Goal: Information Seeking & Learning: Learn about a topic

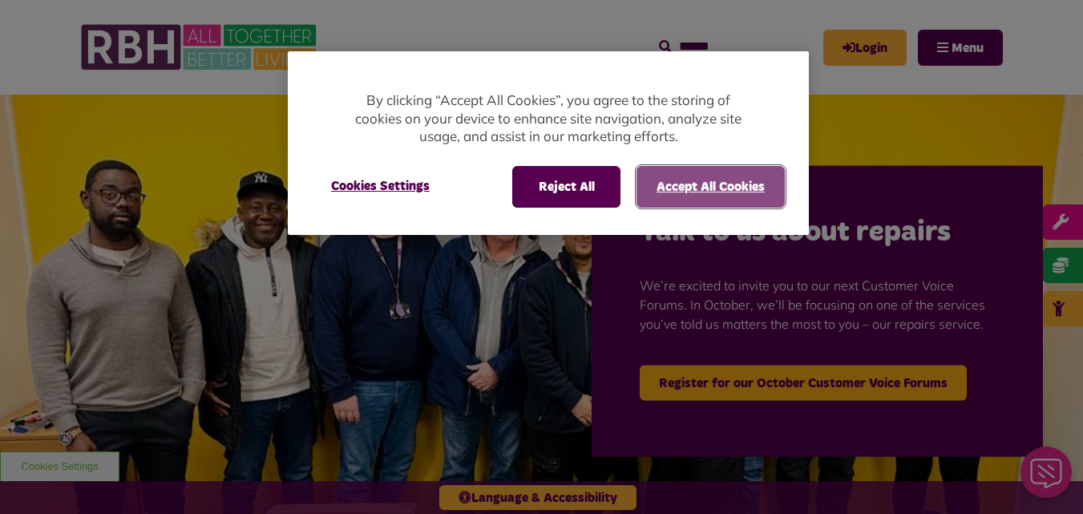
drag, startPoint x: 677, startPoint y: 171, endPoint x: 873, endPoint y: 236, distance: 206.3
click at [678, 171] on button "Accept All Cookies" at bounding box center [710, 187] width 148 height 42
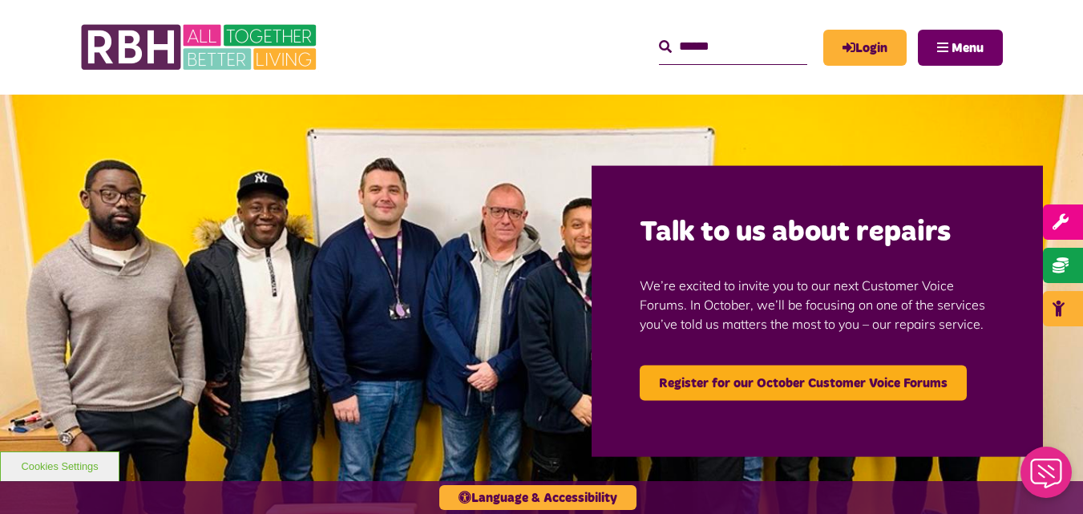
click at [948, 41] on button "Menu" at bounding box center [960, 48] width 85 height 36
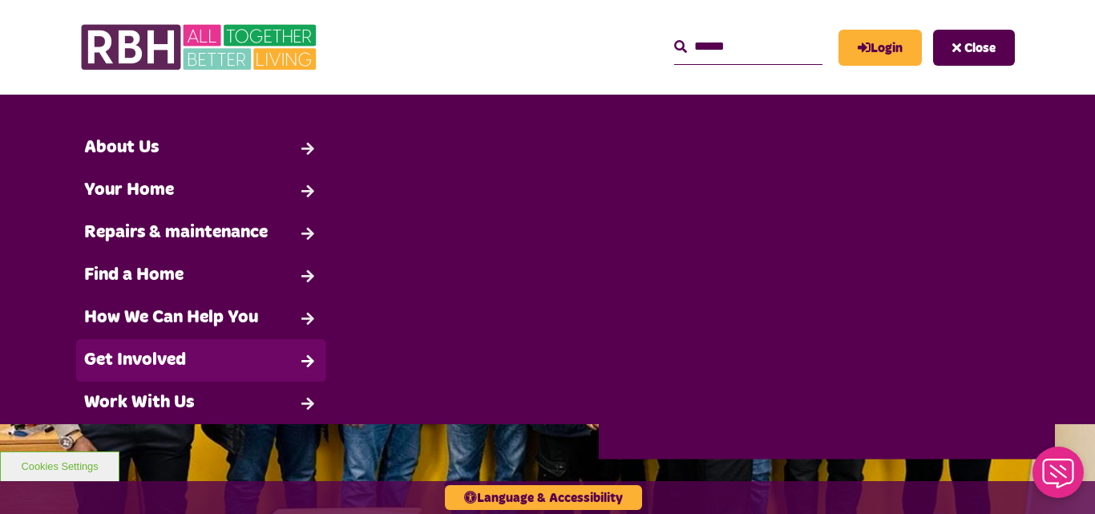
click at [172, 353] on link "Get Involved" at bounding box center [201, 360] width 250 height 42
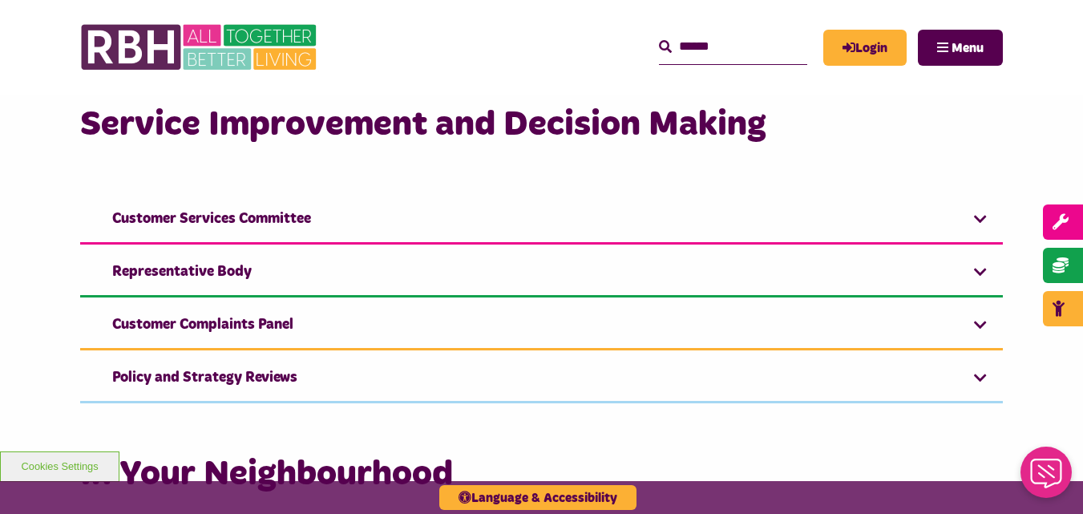
scroll to position [1153, 0]
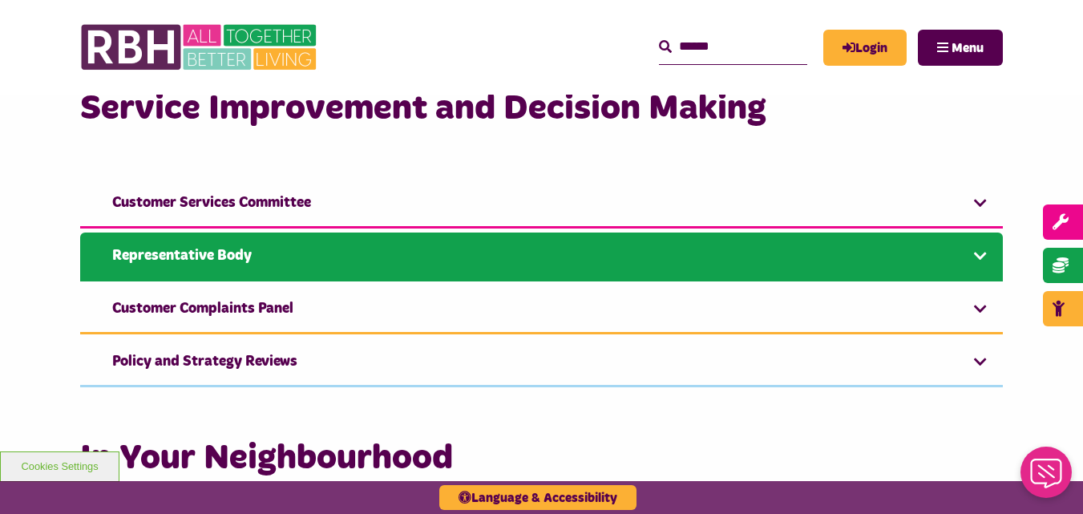
click at [467, 247] on link "Representative Body" at bounding box center [541, 256] width 922 height 49
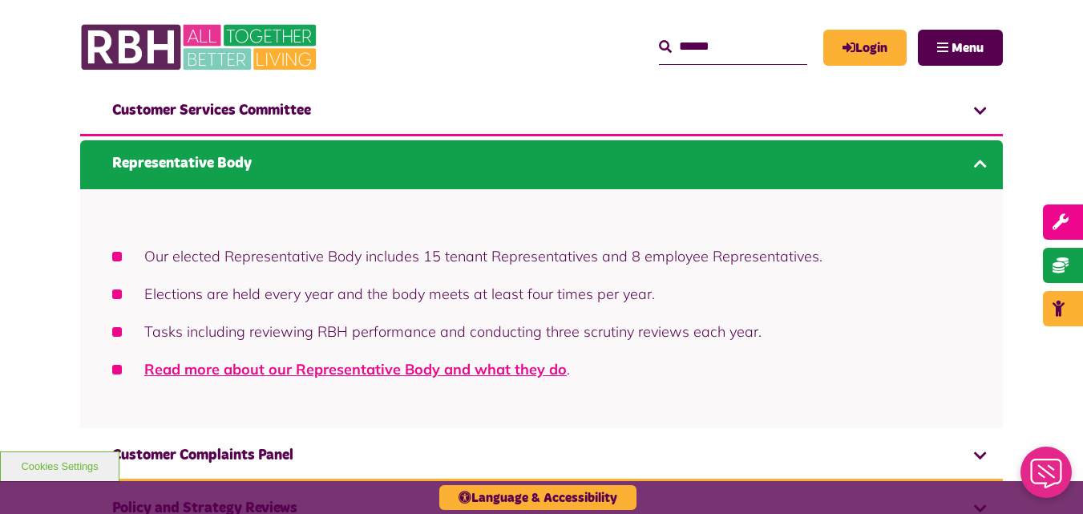
scroll to position [1279, 0]
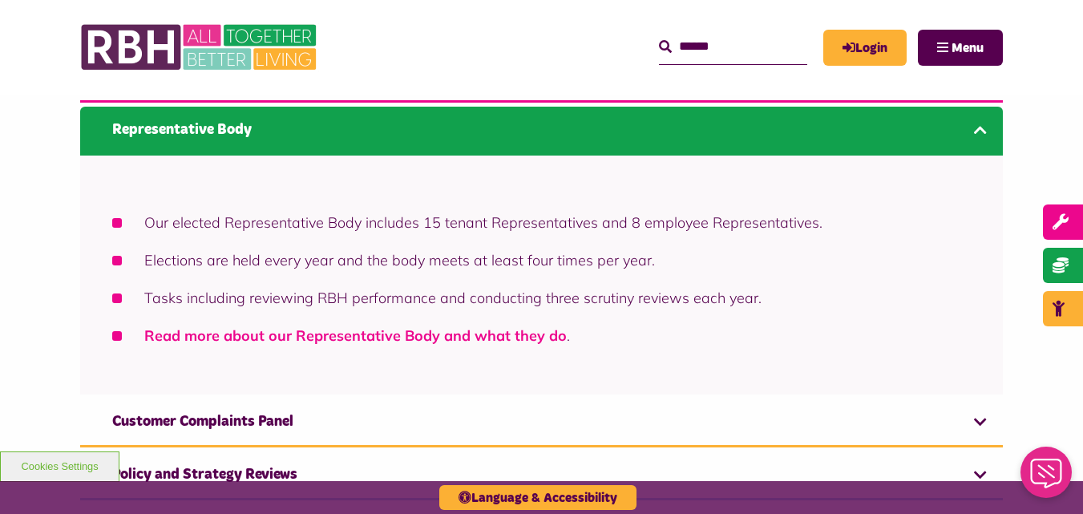
click at [421, 335] on link "Read more about our Representative Body and what they do" at bounding box center [355, 335] width 422 height 18
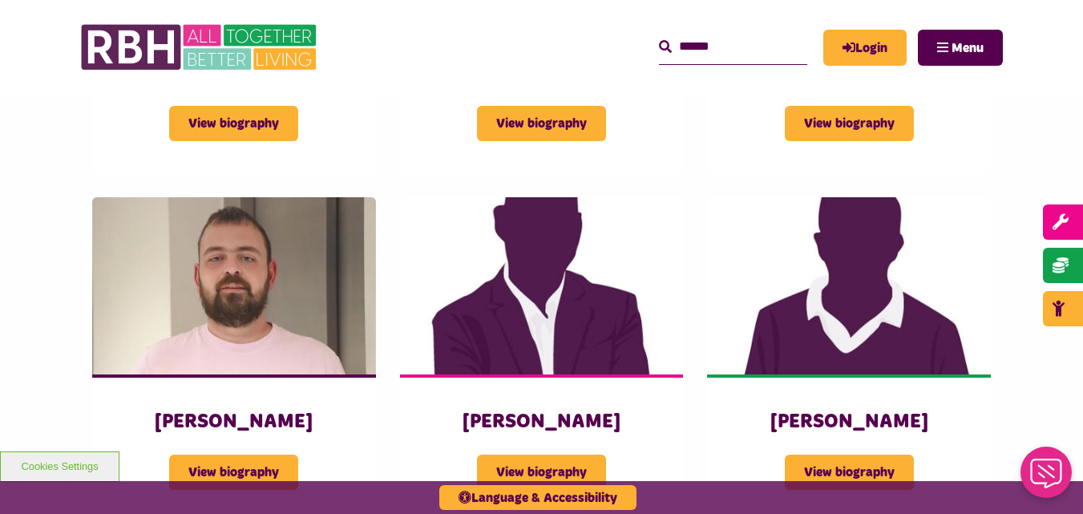
scroll to position [2162, 0]
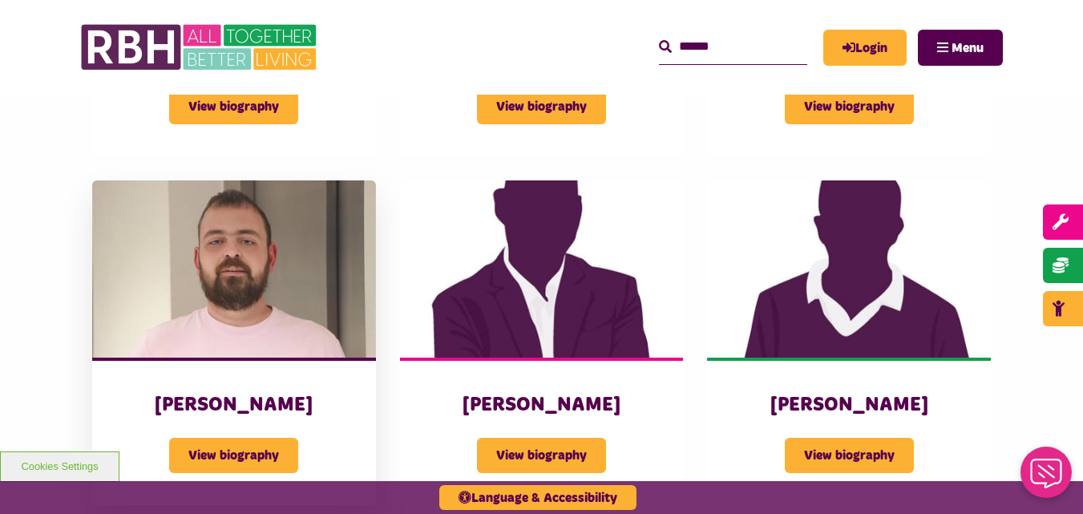
click at [310, 270] on img at bounding box center [234, 268] width 284 height 177
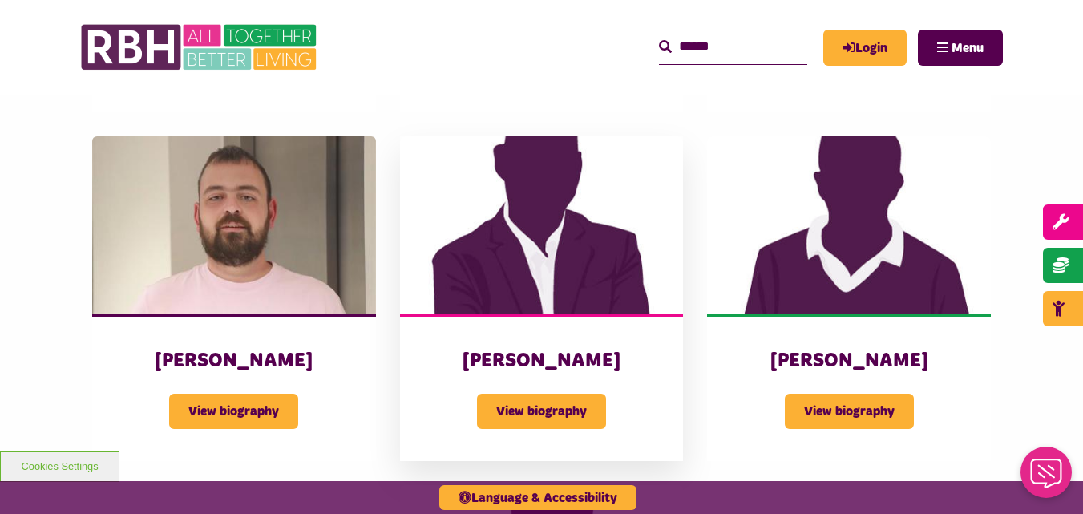
scroll to position [2216, 0]
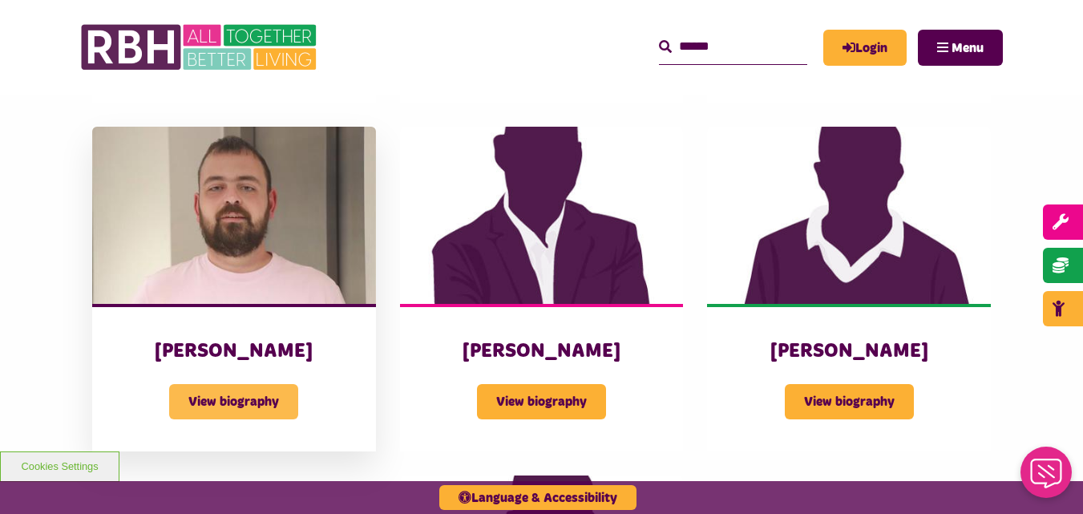
click at [272, 384] on span "View biography" at bounding box center [233, 401] width 129 height 35
